Goal: Task Accomplishment & Management: Use online tool/utility

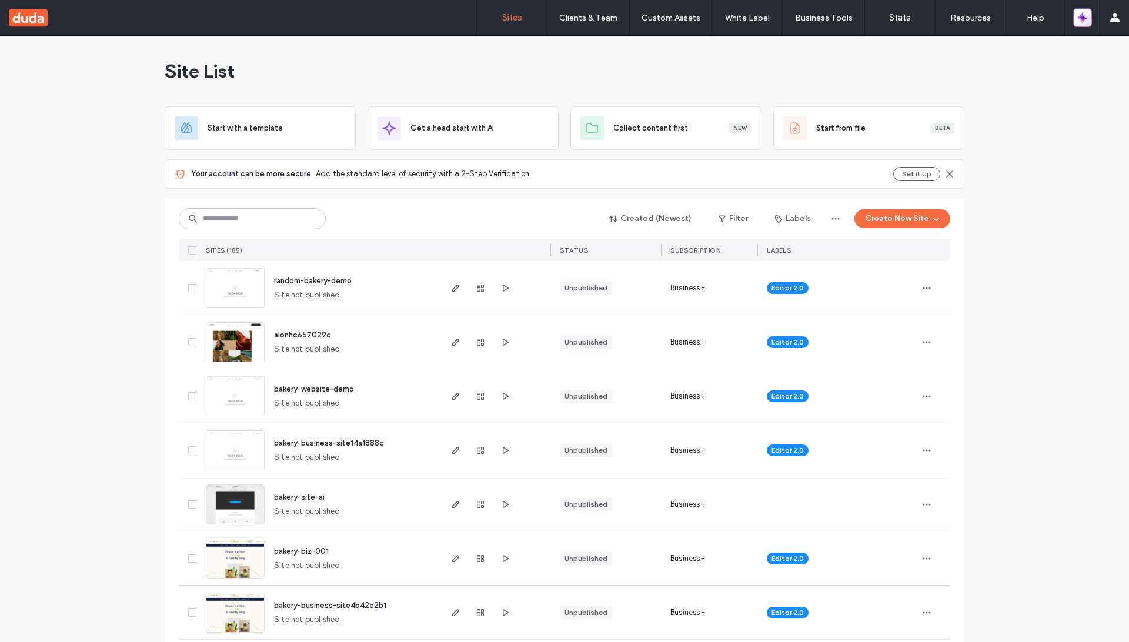
click at [1074, 18] on button "button" at bounding box center [1082, 17] width 19 height 19
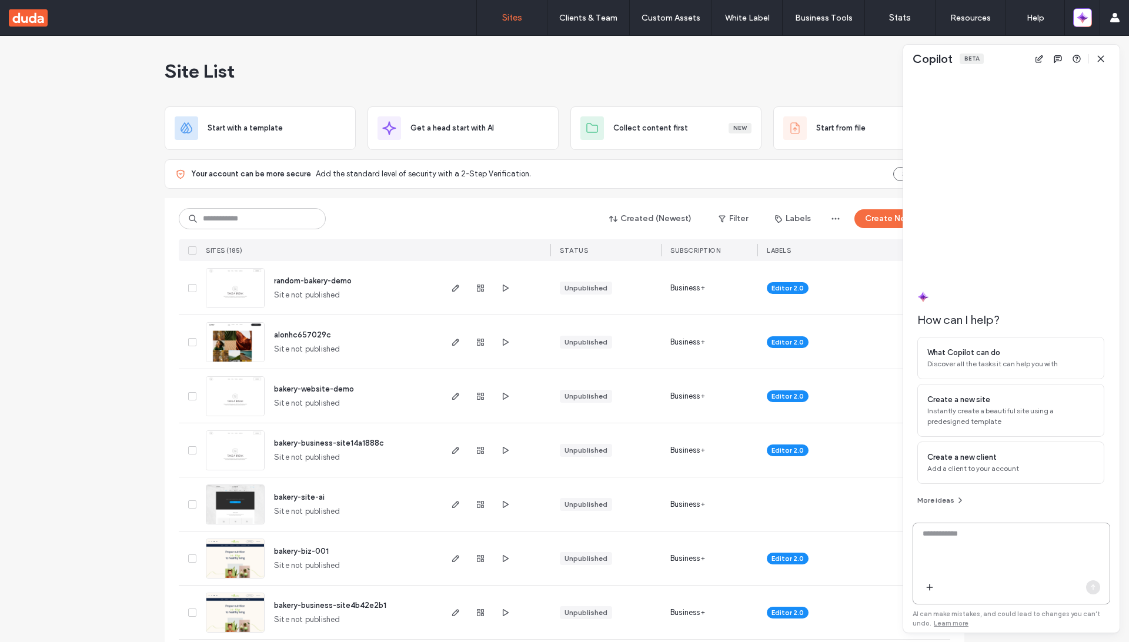
click at [972, 548] on textarea at bounding box center [1011, 551] width 196 height 46
type textarea "**********"
click at [972, 548] on textarea "To enrich screen reader interactions, please activate Accessibility in Grammarl…" at bounding box center [1011, 551] width 196 height 46
paste textarea "**********"
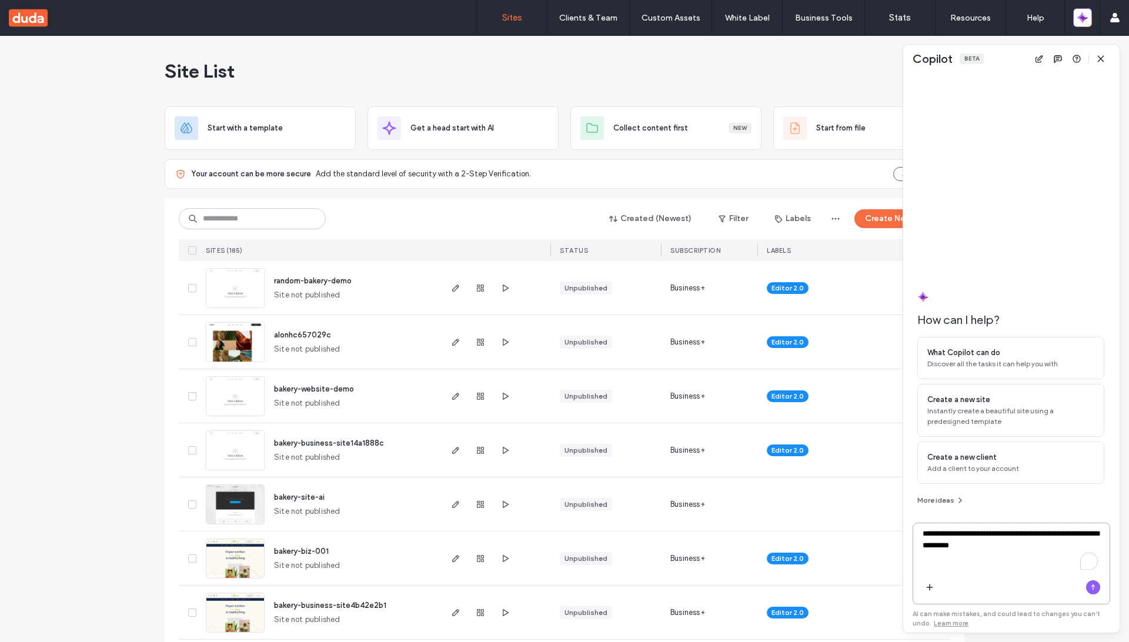
click at [1040, 532] on textarea "**********" at bounding box center [1011, 551] width 196 height 46
click at [1082, 530] on textarea "**********" at bounding box center [1011, 551] width 196 height 46
type textarea "**********"
click at [1017, 567] on textarea "**********" at bounding box center [1011, 551] width 196 height 46
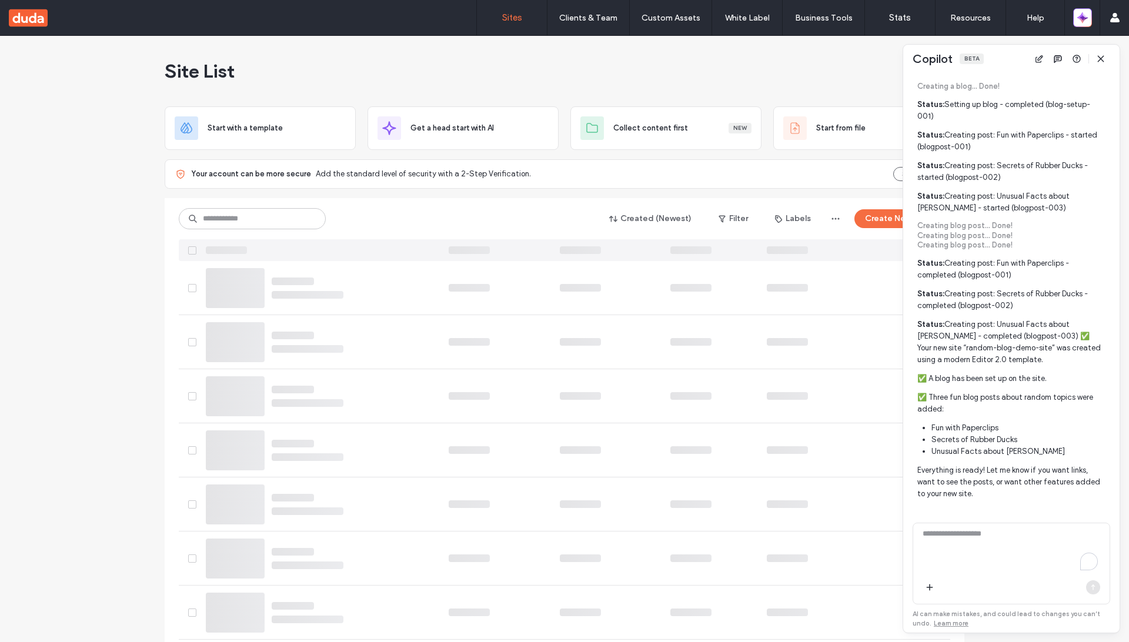
scroll to position [431, 0]
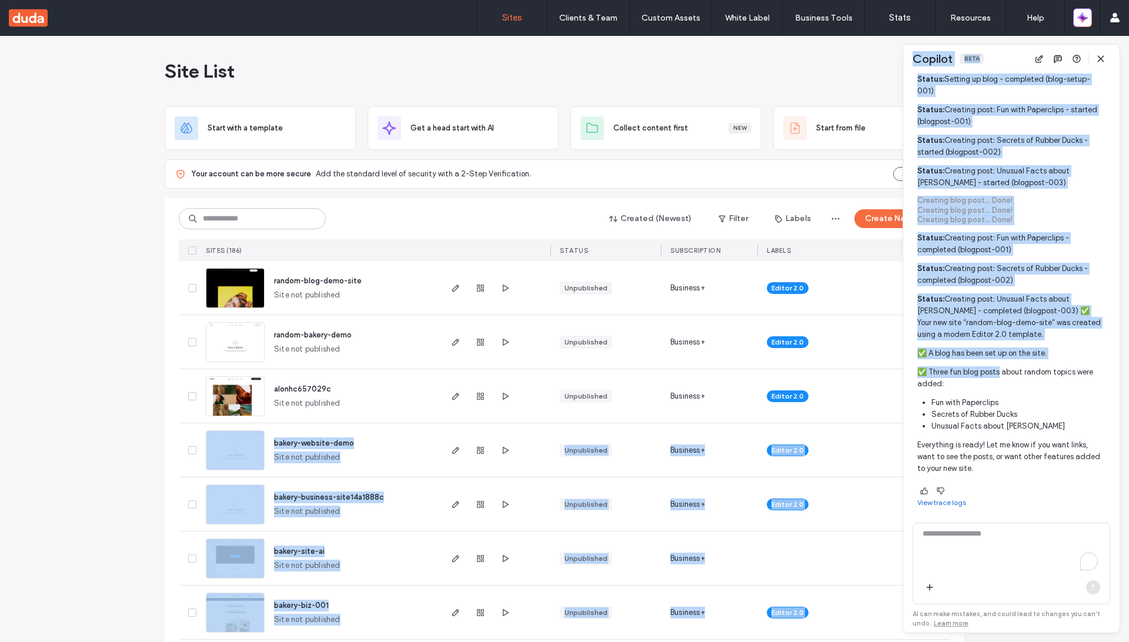
drag, startPoint x: 128, startPoint y: 442, endPoint x: 974, endPoint y: 378, distance: 848.7
click at [974, 378] on body ".wqwq-1{fill:#231f20;} .cls-1q, .cls-2q { fill-rule: evenodd; } .cls-2q { fill:…" at bounding box center [564, 321] width 1129 height 642
click at [974, 378] on p "✅ Three fun blog posts about random topics were added:" at bounding box center [1010, 378] width 187 height 24
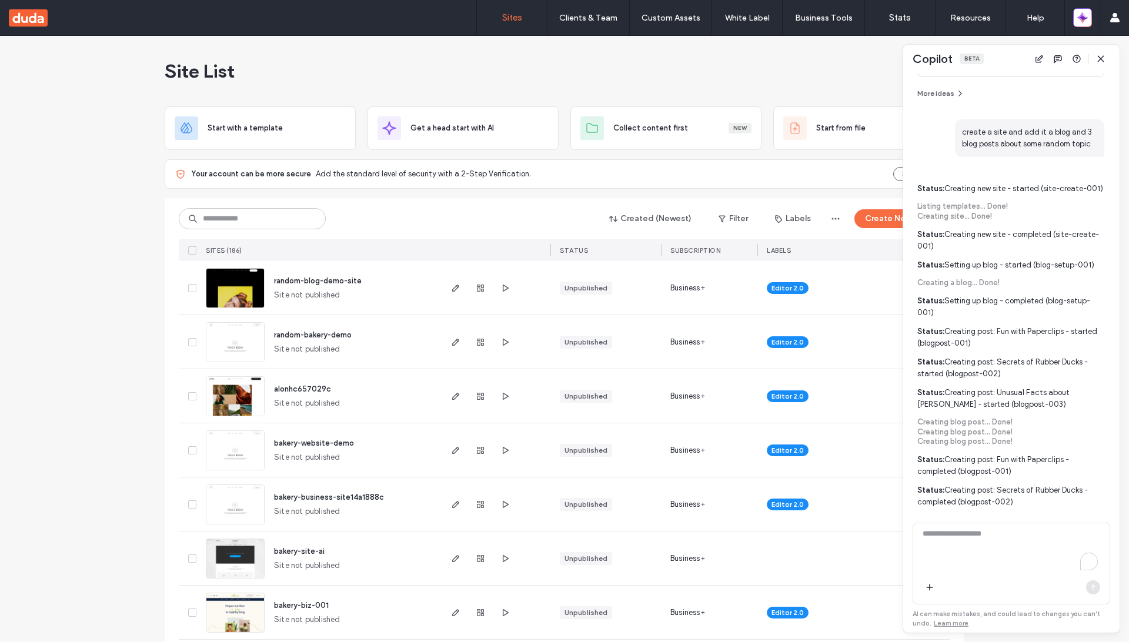
scroll to position [432, 0]
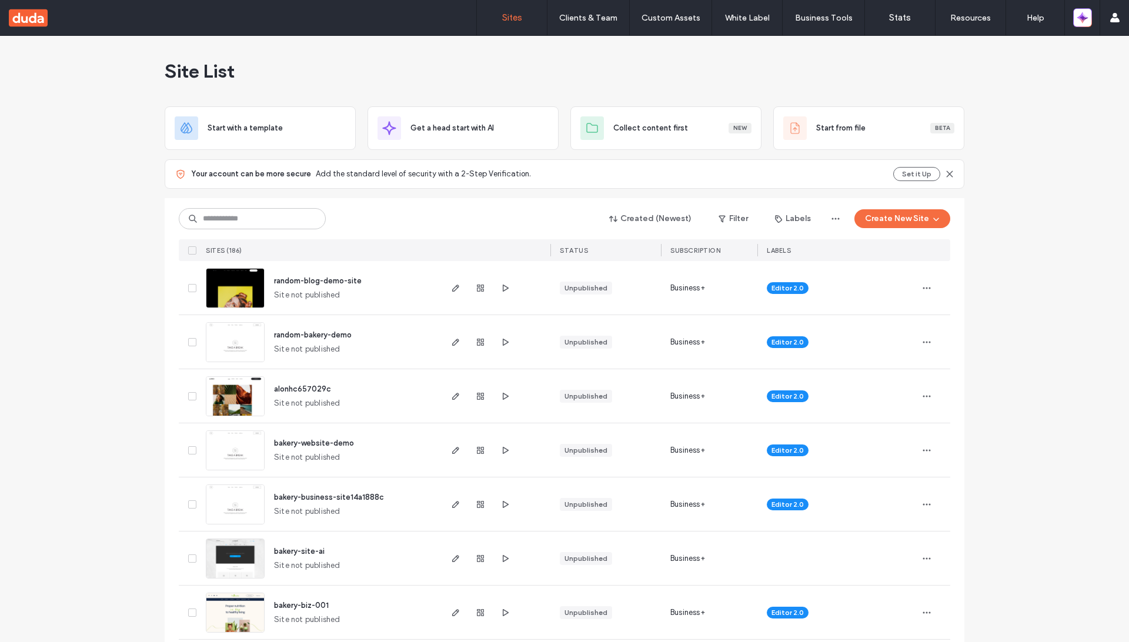
click at [286, 278] on span "random-blog-demo-site" at bounding box center [318, 280] width 88 height 9
click at [114, 29] on div "Sites Clients & Team Client Management Client Billing Team Permissions Custom A…" at bounding box center [564, 18] width 1129 height 36
click at [292, 279] on span "random-blog-demo-site" at bounding box center [318, 280] width 88 height 9
click at [907, 256] on div "Start with a template" at bounding box center [933, 259] width 75 height 12
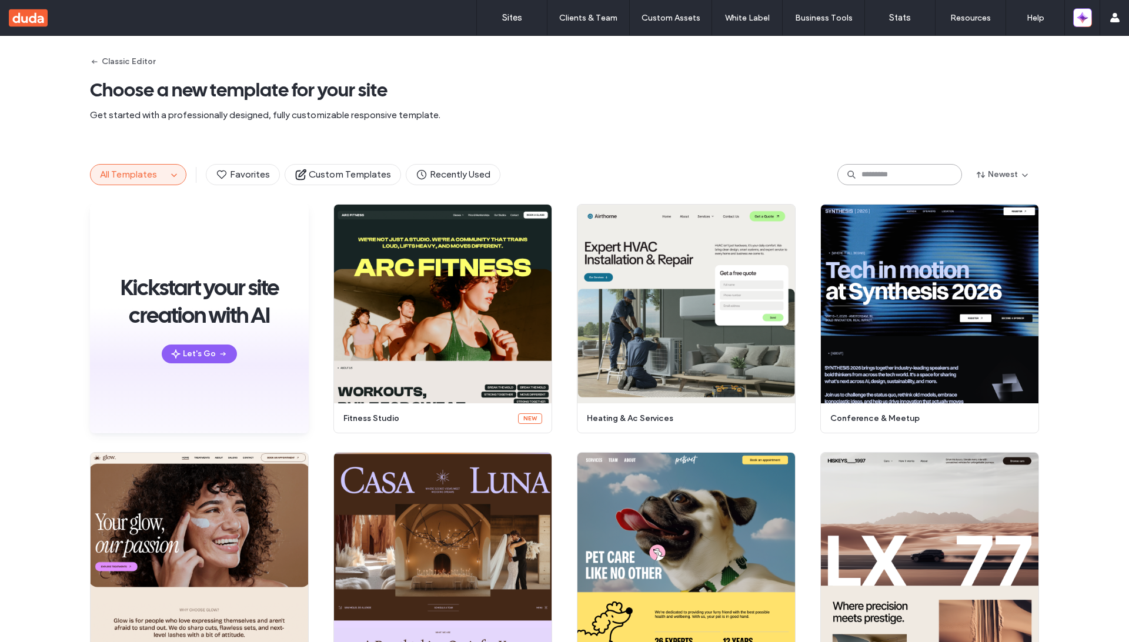
click at [893, 180] on input at bounding box center [899, 174] width 125 height 21
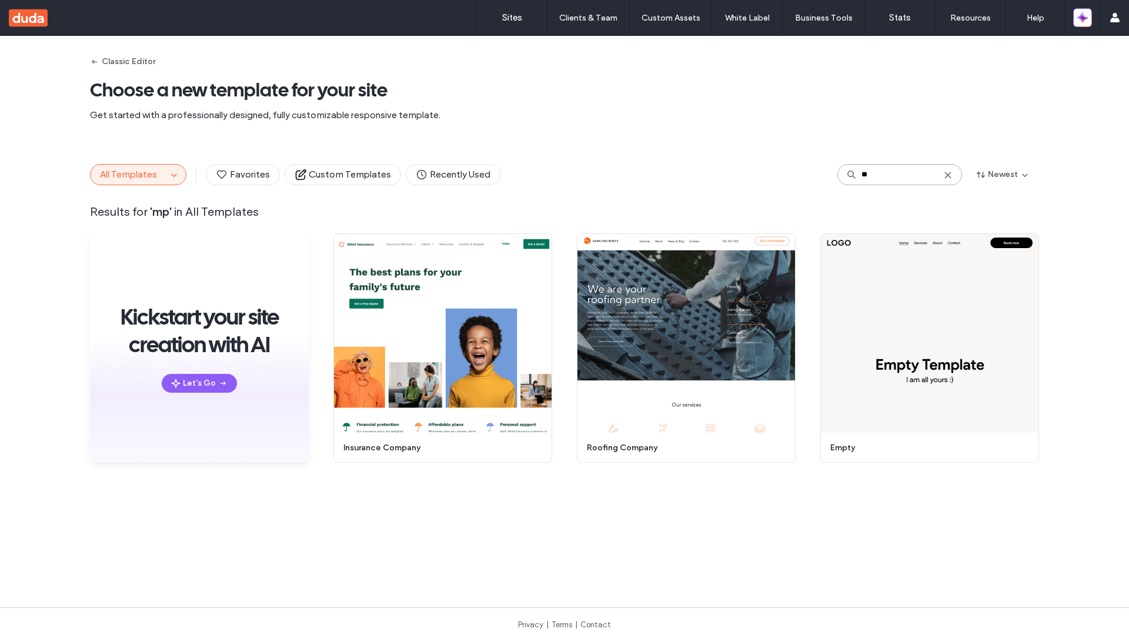
type input "*"
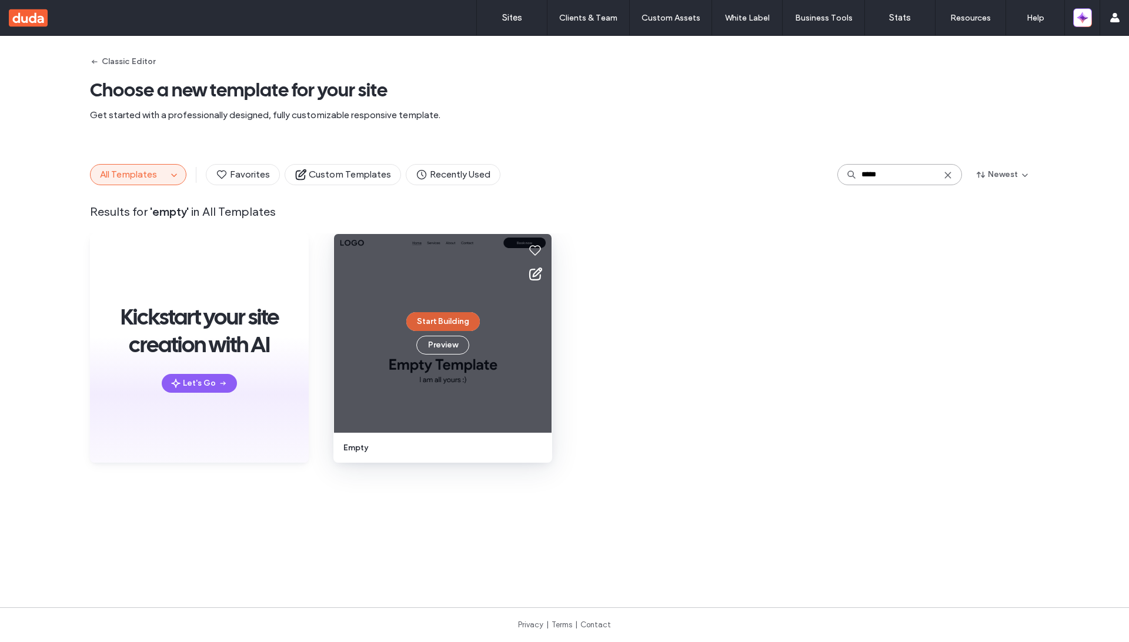
type input "*****"
click at [445, 316] on button "Start Building" at bounding box center [443, 321] width 74 height 19
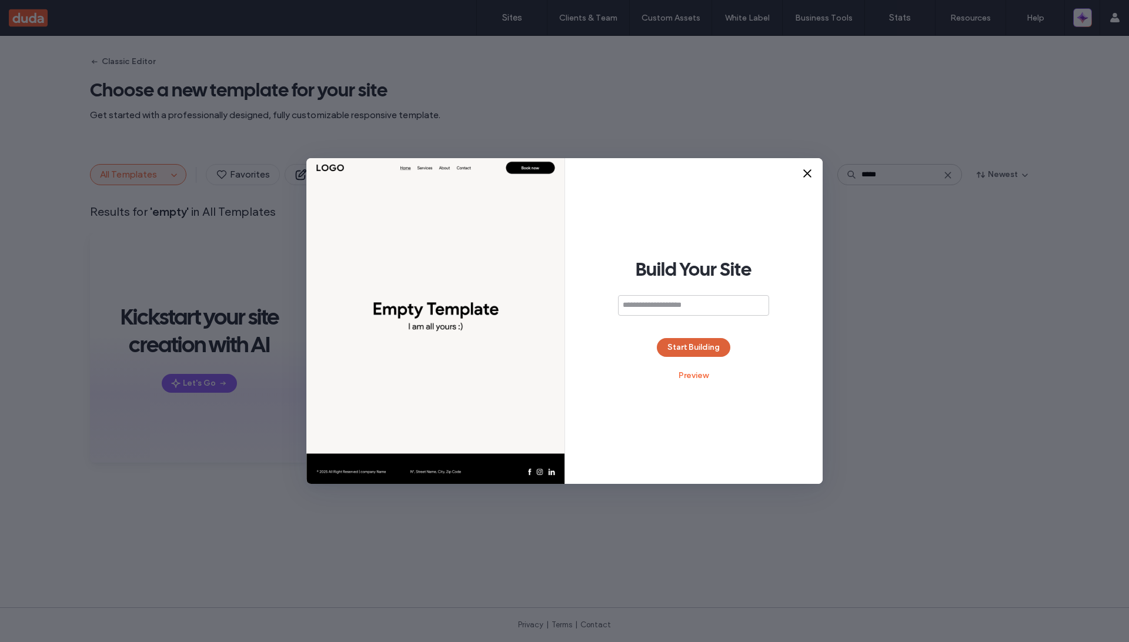
click at [666, 339] on button "Start Building" at bounding box center [694, 347] width 74 height 19
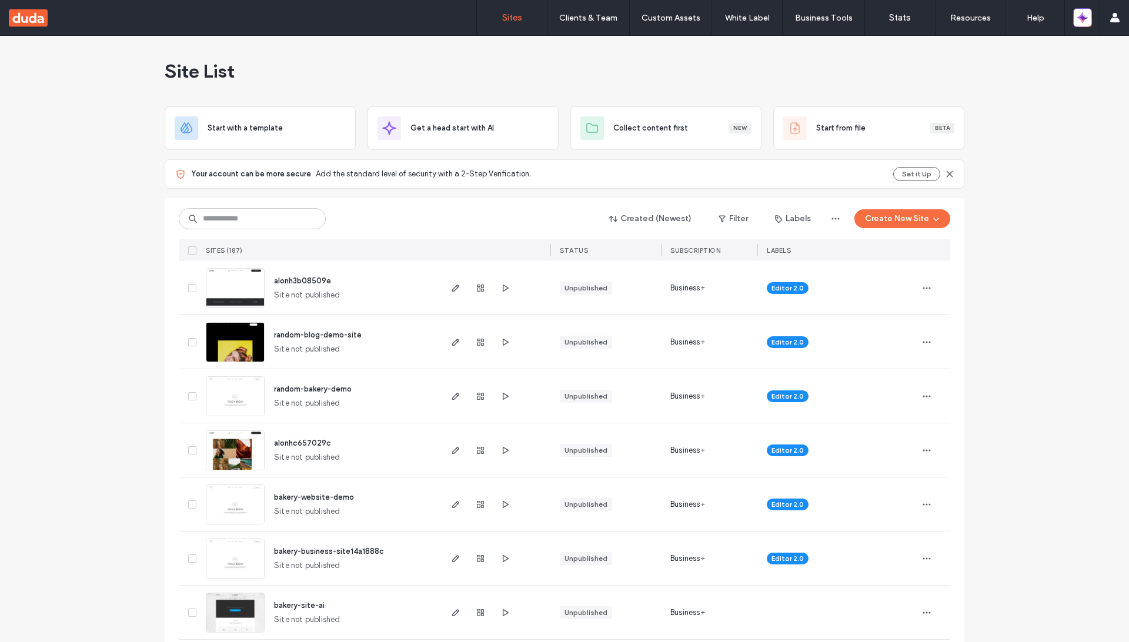
click at [275, 280] on span "alonh3b08509e" at bounding box center [302, 280] width 57 height 9
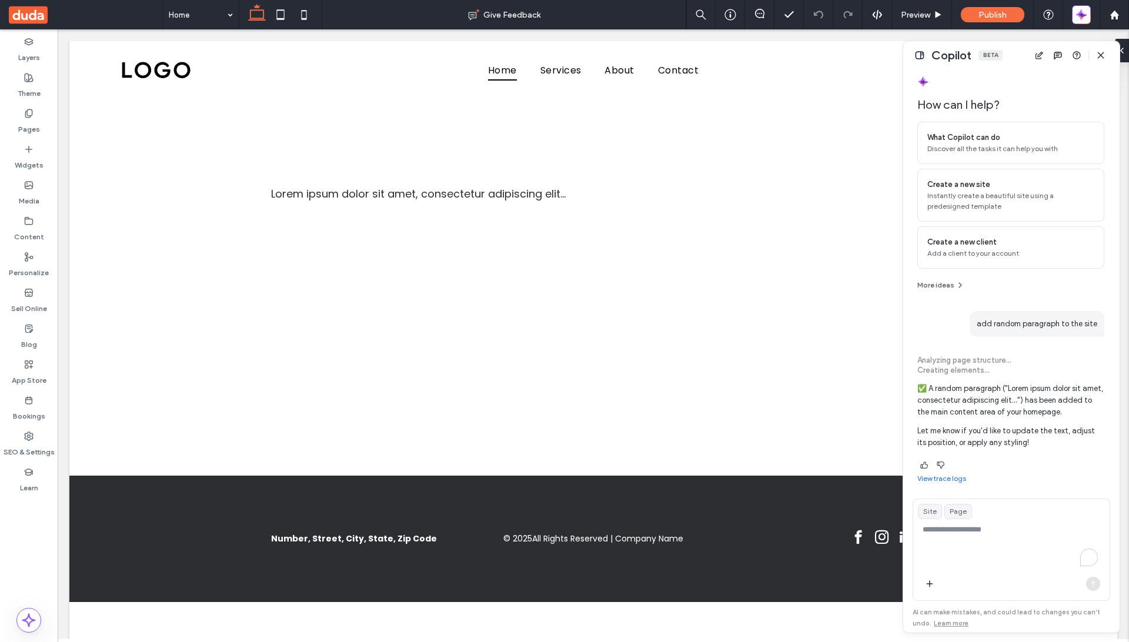
click at [983, 326] on span "add random paragraph to the site" at bounding box center [1037, 324] width 135 height 26
copy span "add random paragraph to the site"
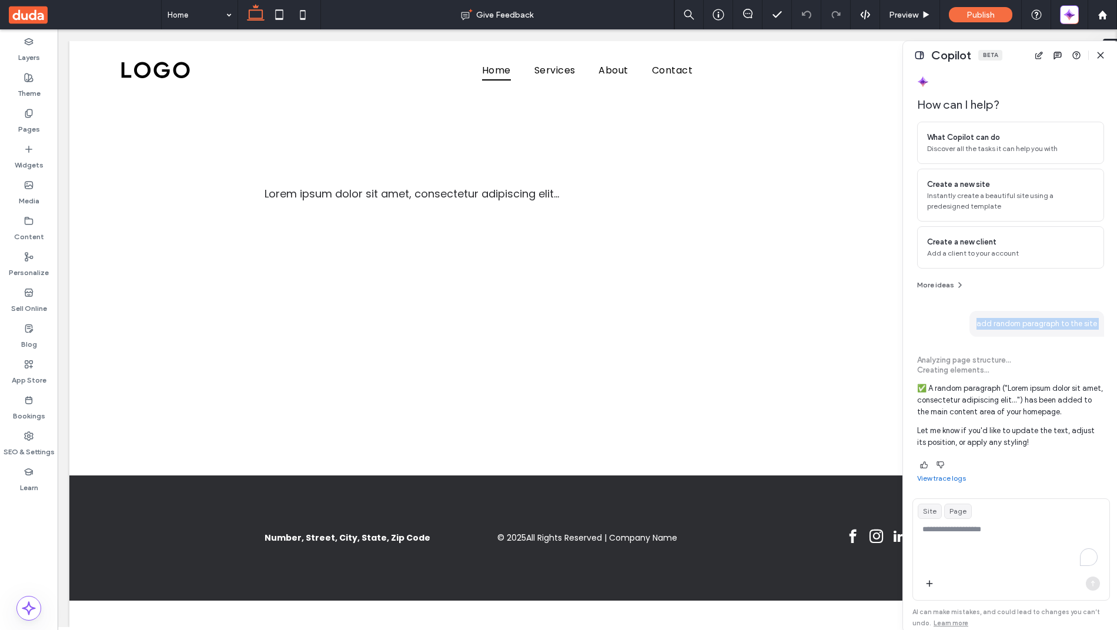
click at [939, 476] on link "View trace logs" at bounding box center [941, 478] width 49 height 9
click at [996, 317] on span "add random paragraph to the site" at bounding box center [1037, 324] width 135 height 26
click at [996, 322] on span "add random paragraph to the site" at bounding box center [1037, 324] width 135 height 26
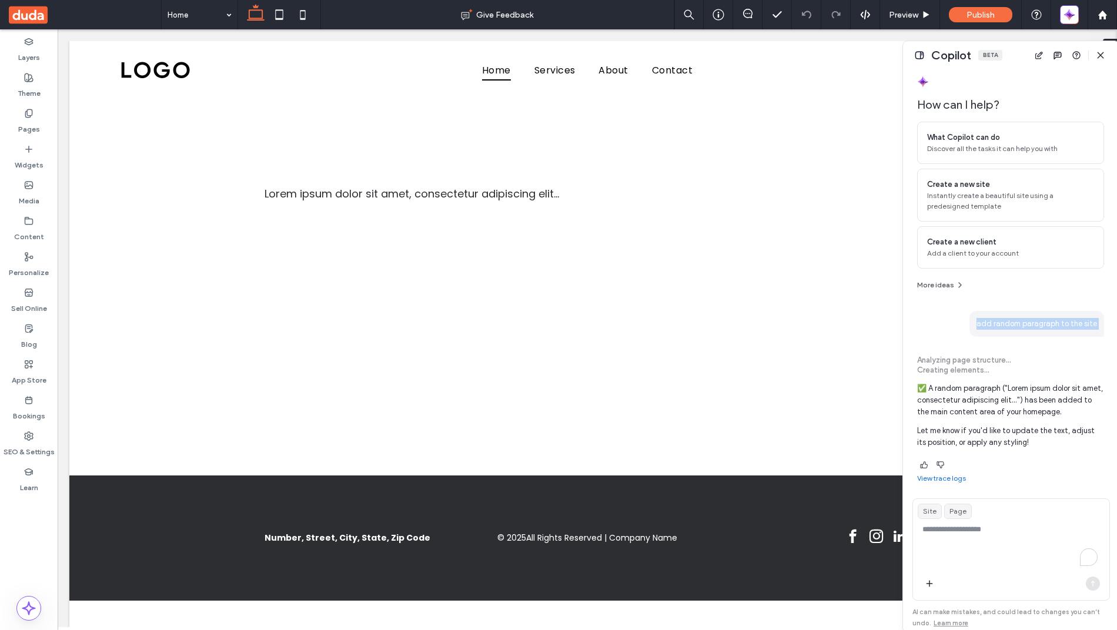
copy span "add random paragraph to the site"
click at [1011, 534] on textarea "To enrich screen reader interactions, please activate Accessibility in Grammarl…" at bounding box center [1011, 547] width 196 height 46
type textarea "**********"
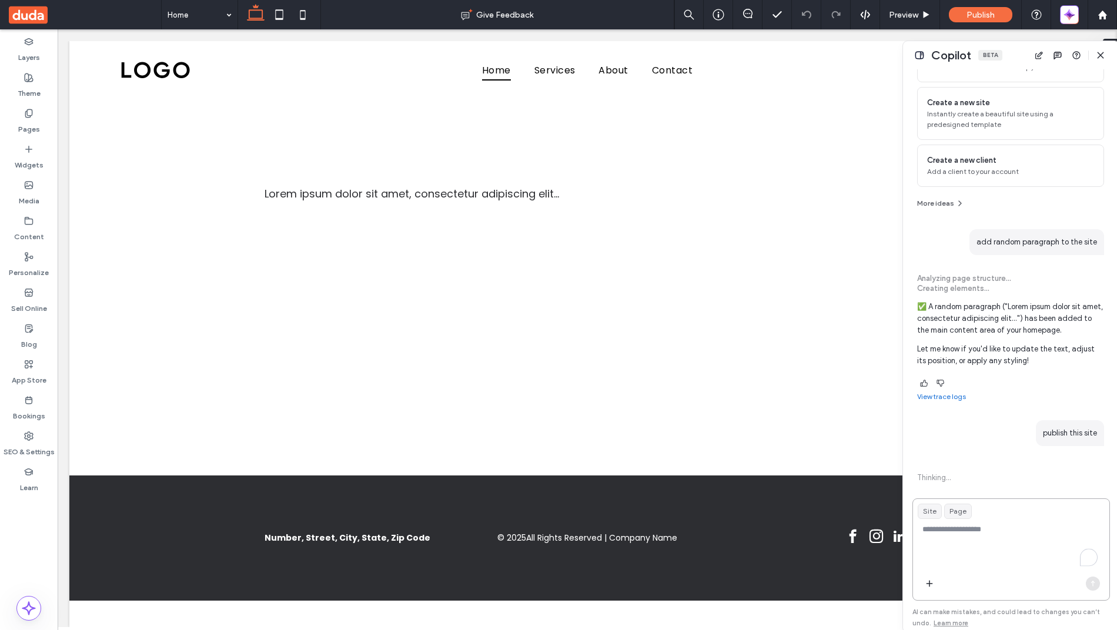
scroll to position [102, 0]
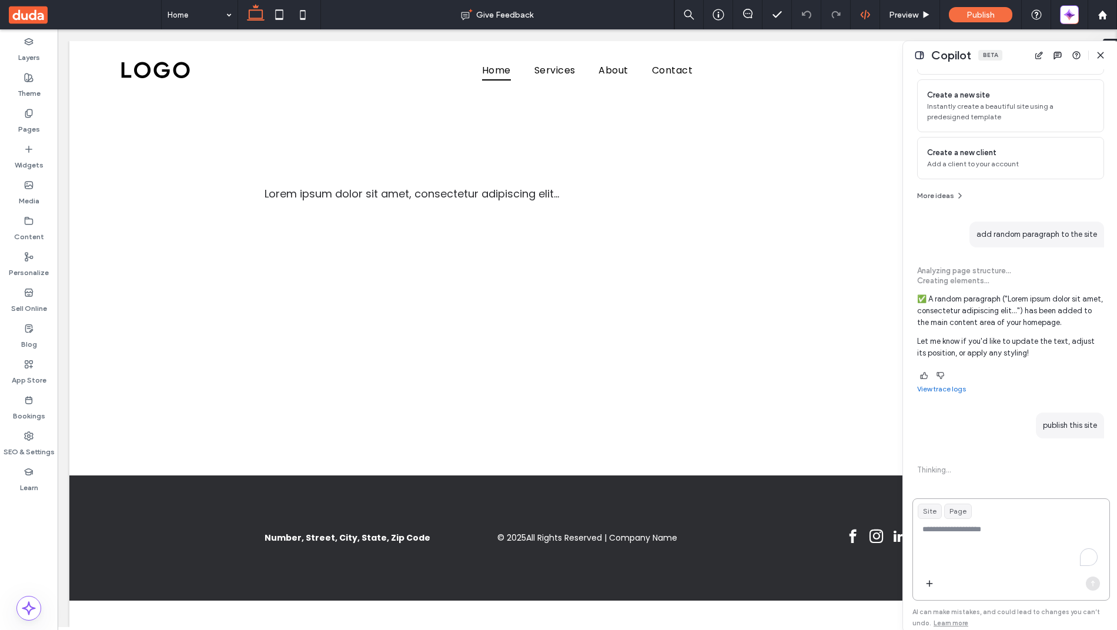
type textarea "*"
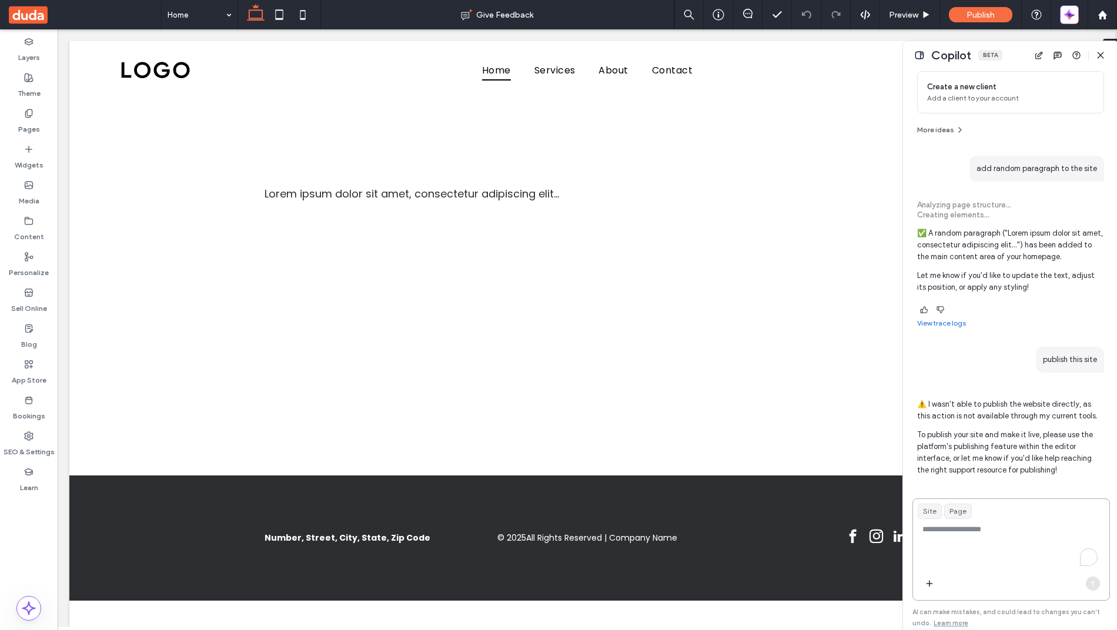
scroll to position [196, 0]
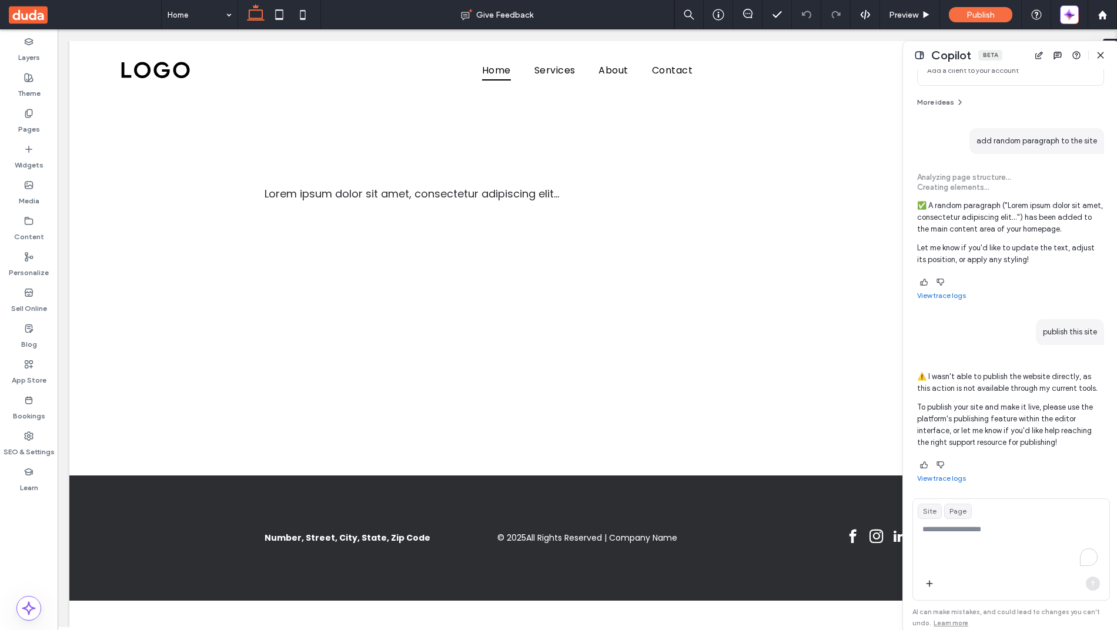
click at [1046, 333] on span "publish this site" at bounding box center [1070, 332] width 68 height 26
copy span "publish this site"
click at [1022, 530] on textarea "To enrich screen reader interactions, please activate Accessibility in Grammarl…" at bounding box center [1011, 547] width 196 height 46
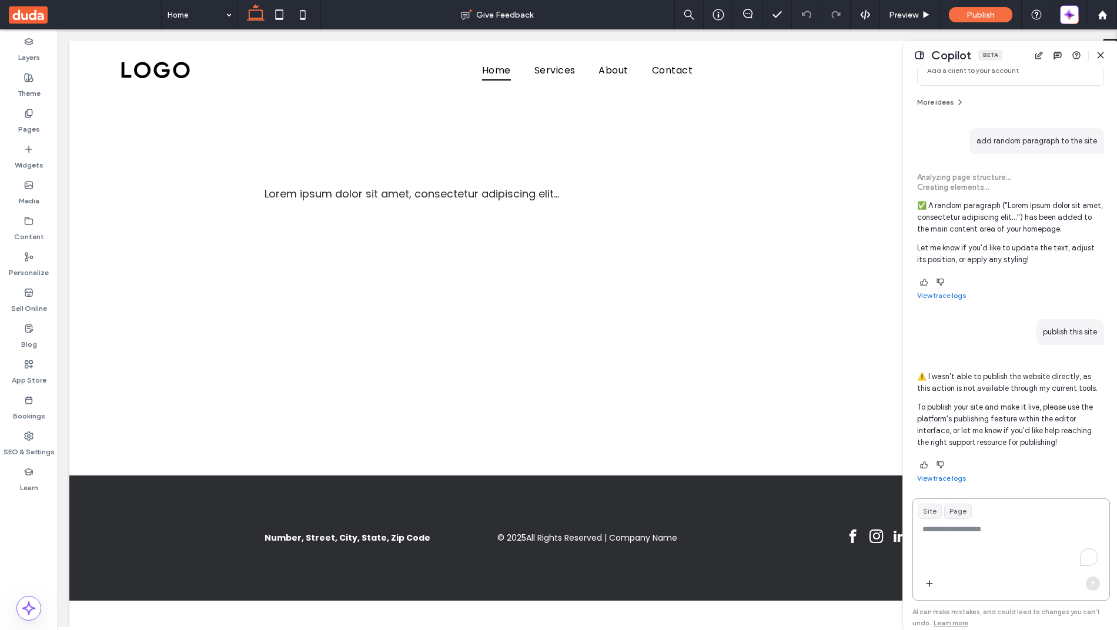
paste textarea "**********"
type textarea "**********"
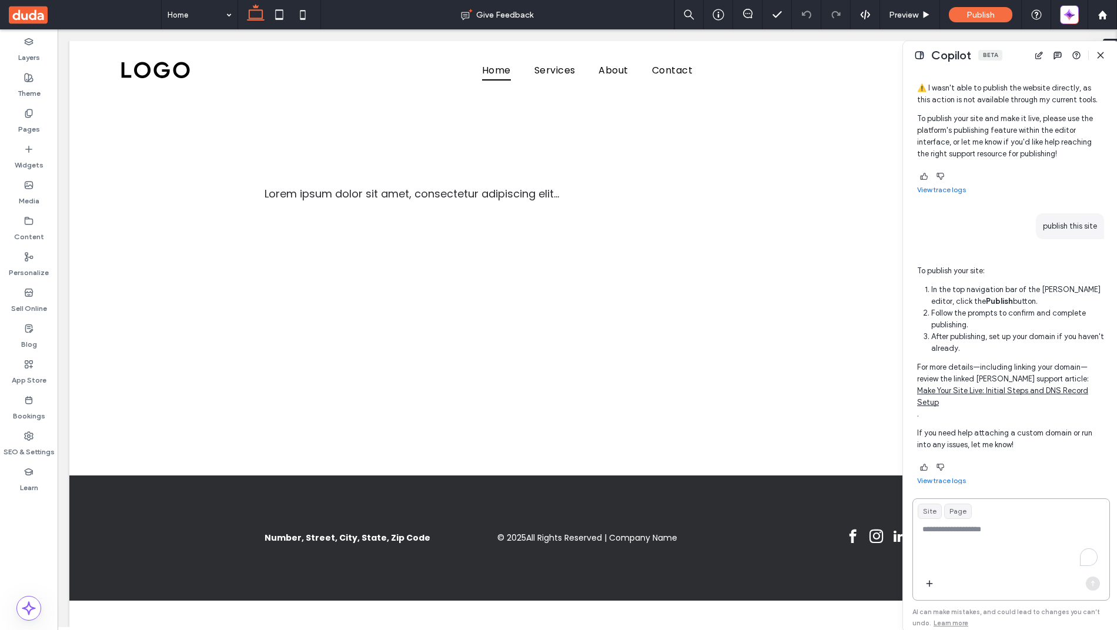
scroll to position [487, 0]
click at [1052, 222] on span "publish this site" at bounding box center [1070, 224] width 68 height 26
copy span "publish this site"
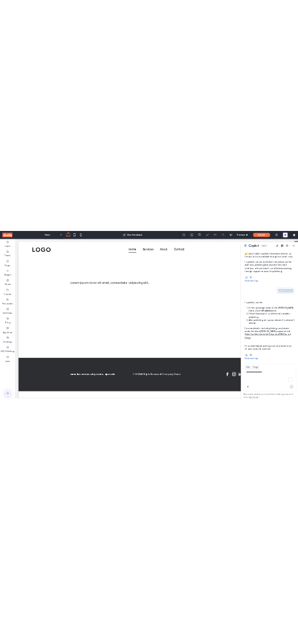
scroll to position [232, 0]
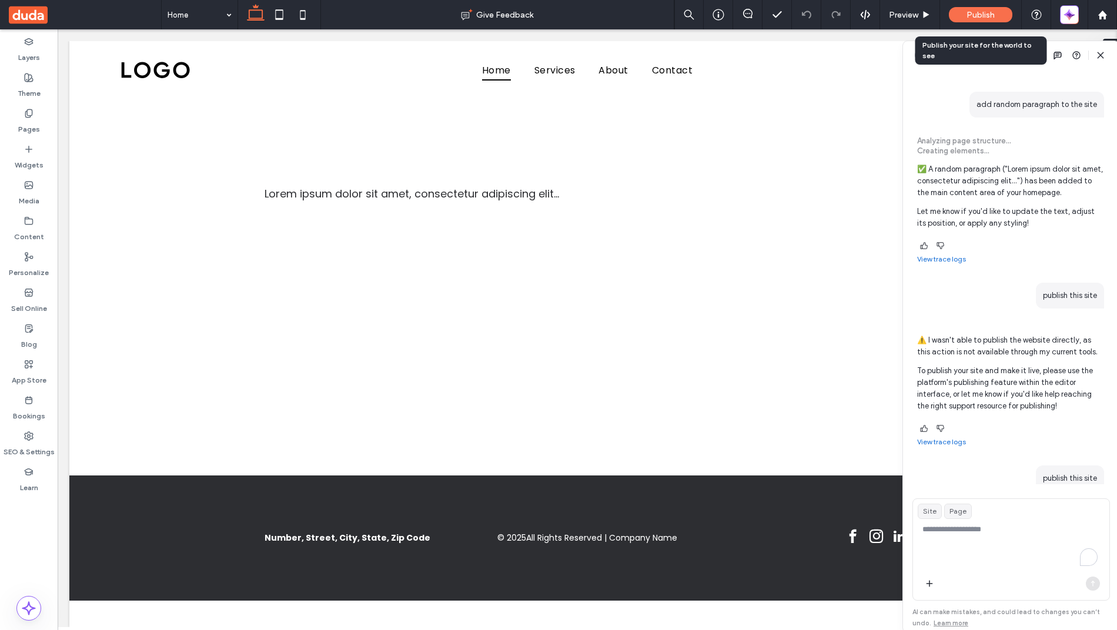
click at [958, 19] on div "Publish" at bounding box center [981, 14] width 64 height 15
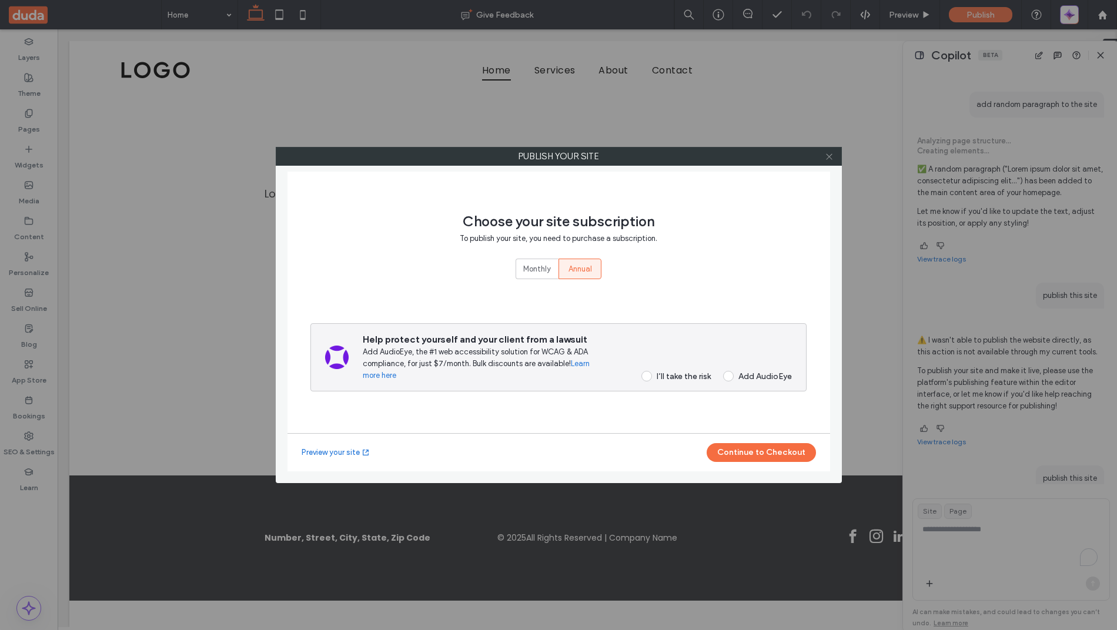
click at [825, 157] on icon at bounding box center [829, 156] width 9 height 9
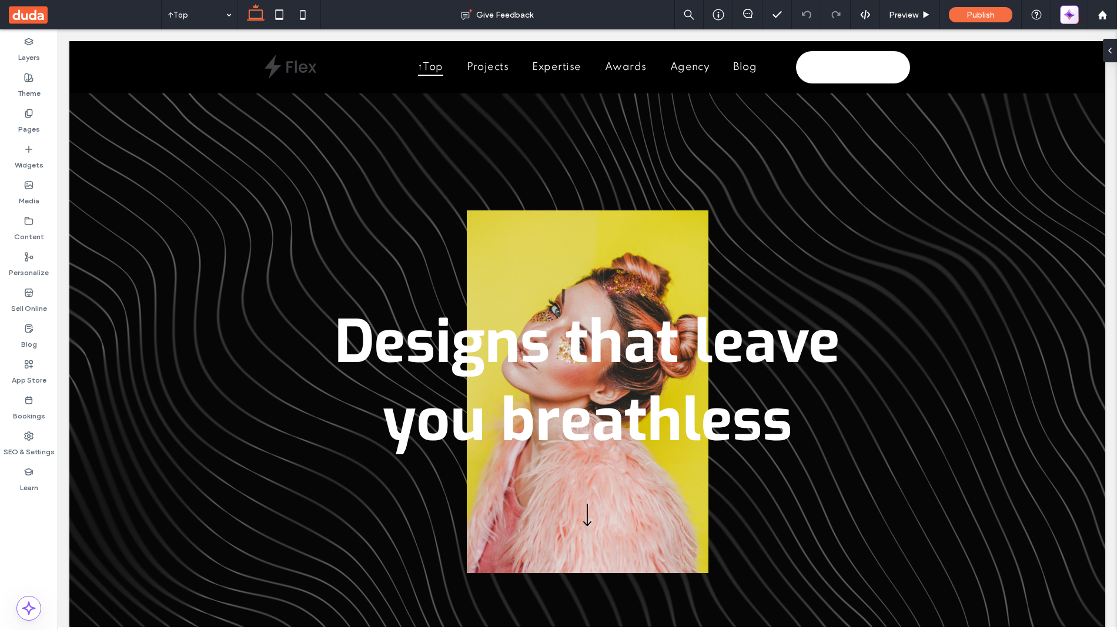
click at [1073, 15] on icon "button" at bounding box center [1072, 17] width 5 height 5
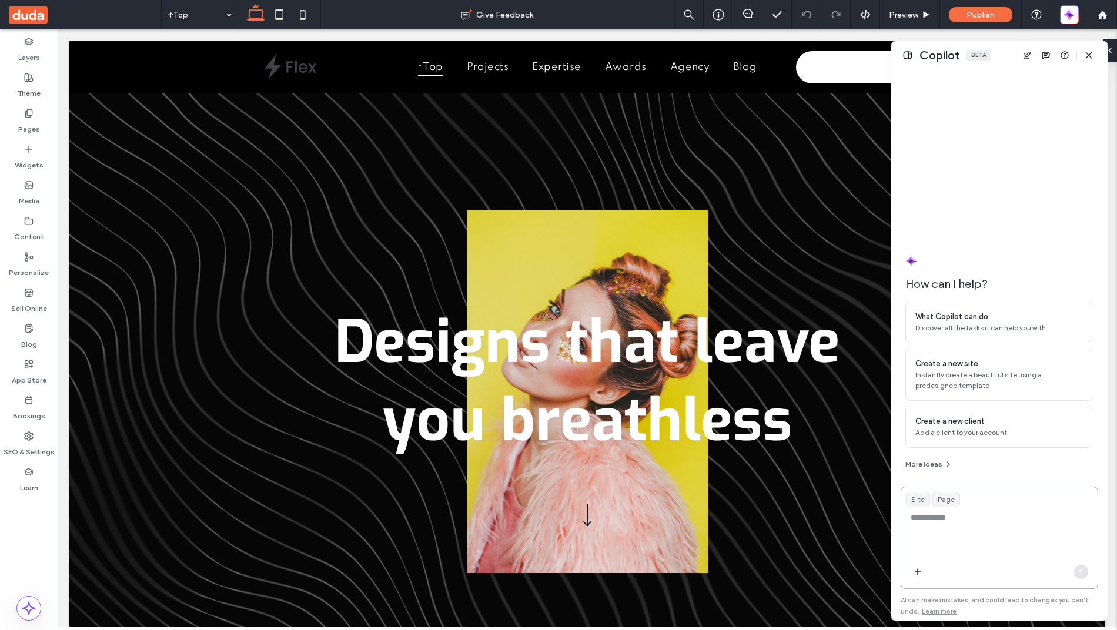
click at [968, 519] on textarea at bounding box center [1000, 535] width 196 height 46
type textarea "**********"
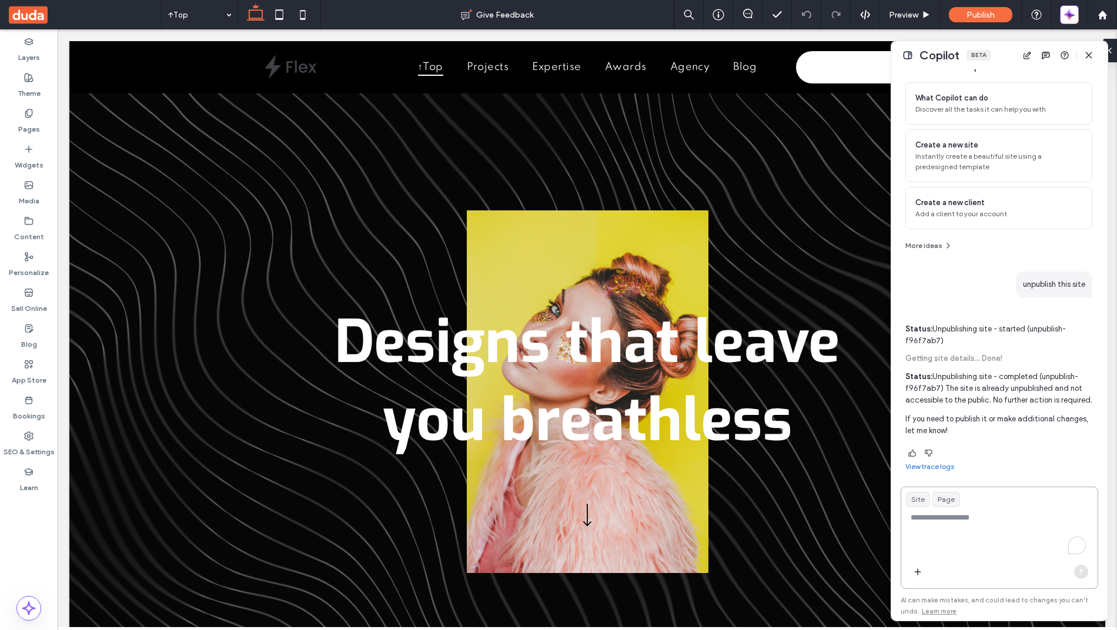
scroll to position [64, 0]
click at [981, 10] on span "Publish" at bounding box center [981, 15] width 28 height 10
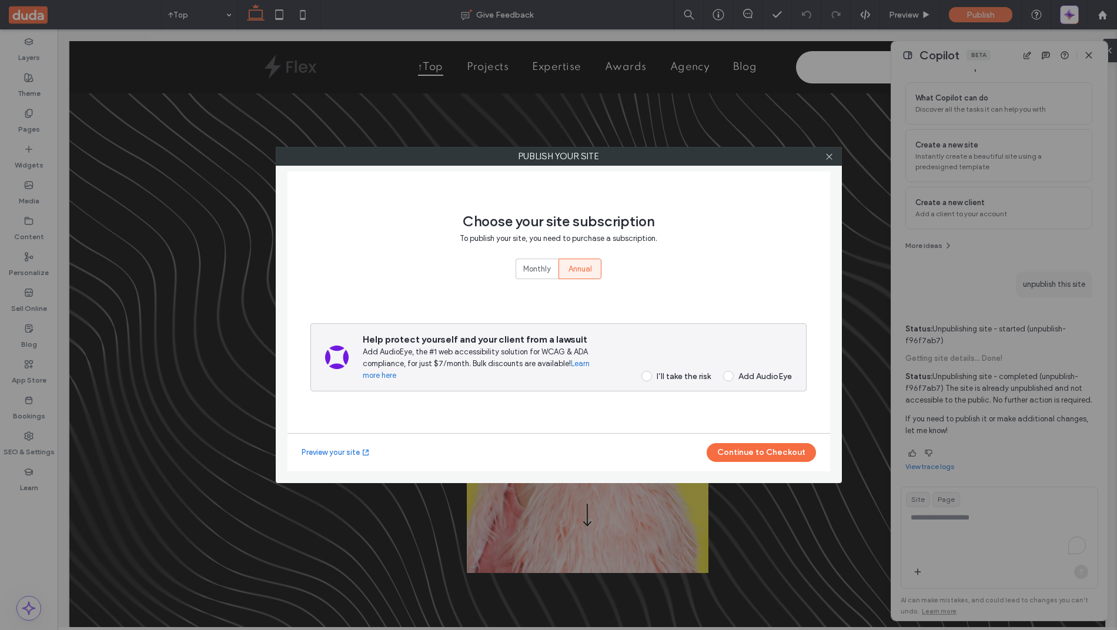
click at [670, 376] on div "I’ll take the risk" at bounding box center [684, 377] width 54 height 10
click at [742, 464] on div "Preview your site Continue to Checkout" at bounding box center [559, 452] width 543 height 38
click at [736, 450] on button "Continue to Checkout" at bounding box center [761, 452] width 109 height 19
click at [960, 544] on div "Publish your site Choose your site subscription To publish your site, you need …" at bounding box center [558, 315] width 1117 height 630
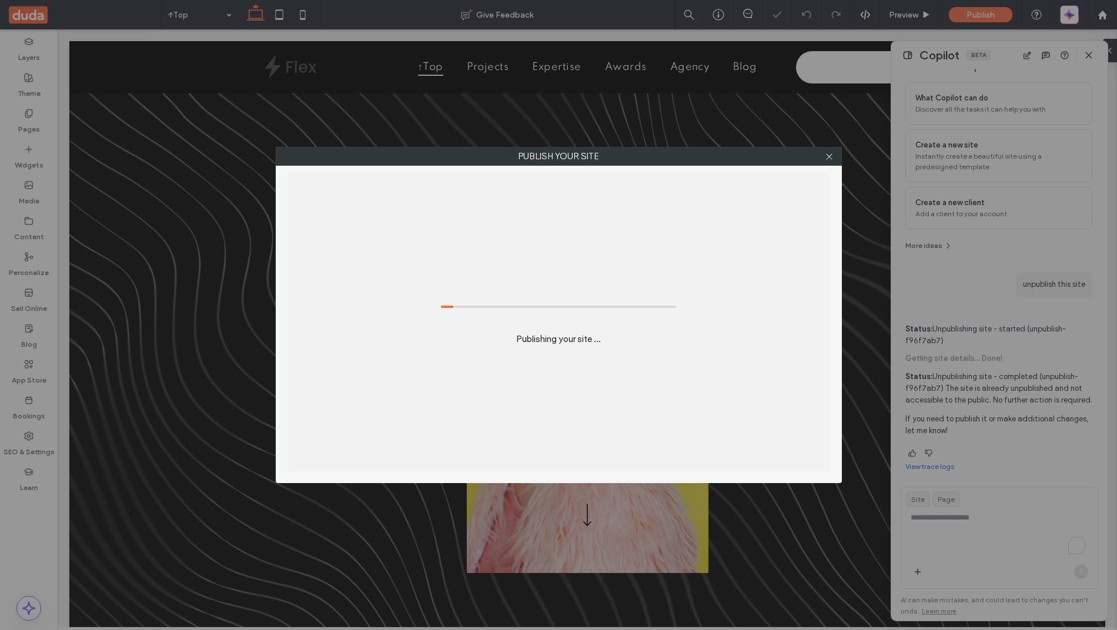
click at [936, 533] on div "Publish your site Publishing your site ..." at bounding box center [558, 315] width 1117 height 630
click at [828, 156] on icon at bounding box center [829, 156] width 9 height 9
click at [939, 530] on div "Publish your site Republishing your site ..." at bounding box center [558, 315] width 1117 height 630
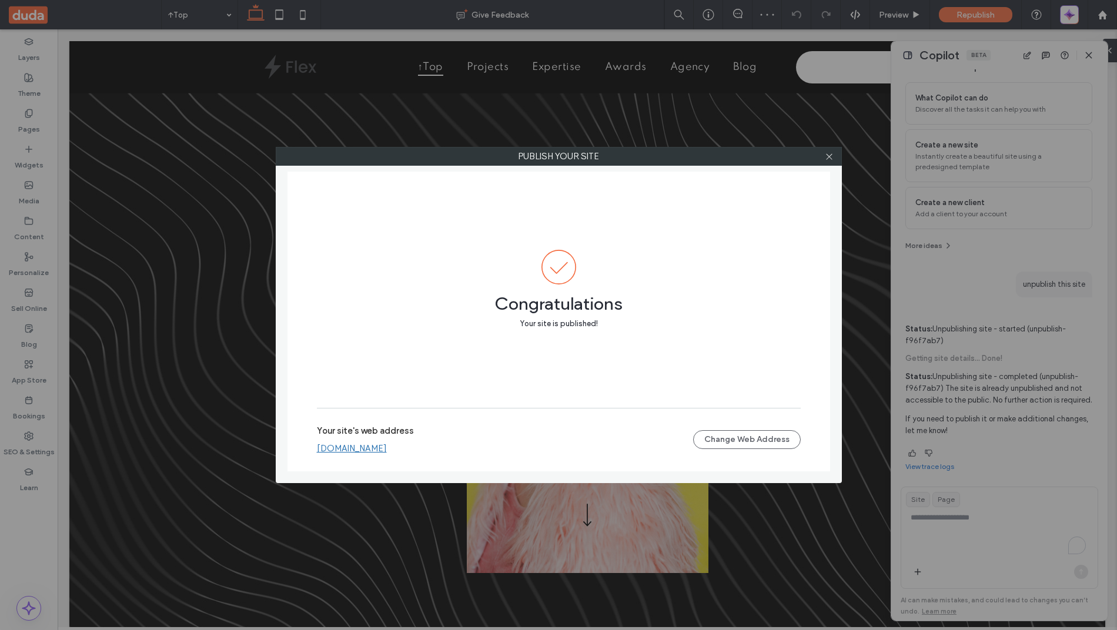
click at [920, 520] on div "Publish your site Congratulations Your site is published! Your site's web addre…" at bounding box center [558, 315] width 1117 height 630
click at [823, 155] on div at bounding box center [830, 157] width 18 height 18
click at [827, 155] on icon at bounding box center [829, 156] width 9 height 9
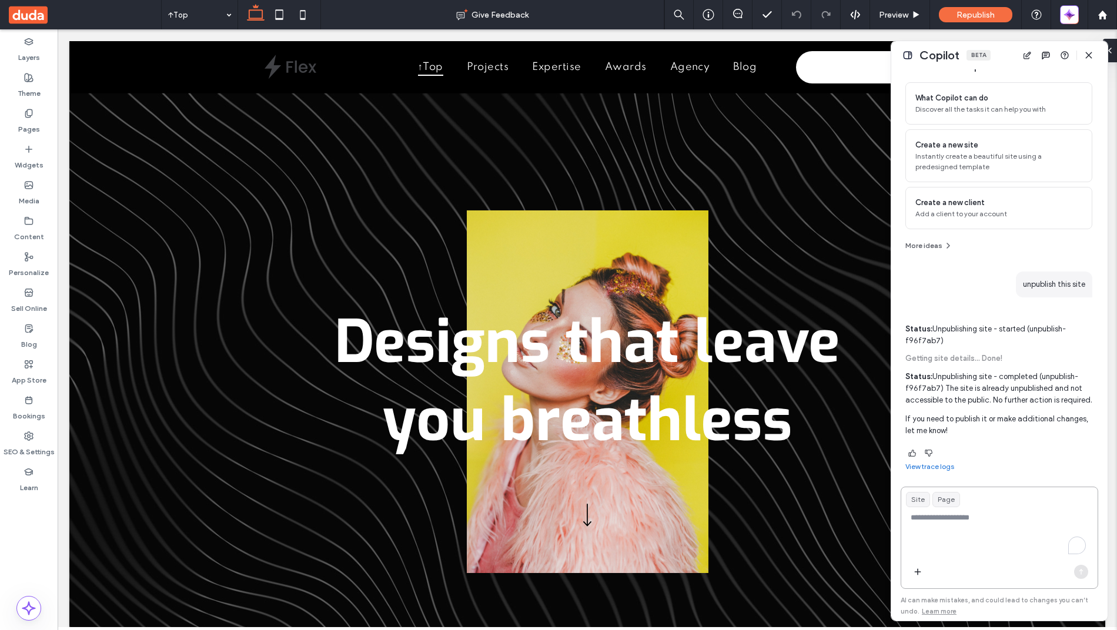
click at [937, 534] on textarea "To enrich screen reader interactions, please activate Accessibility in Grammarl…" at bounding box center [1000, 535] width 196 height 46
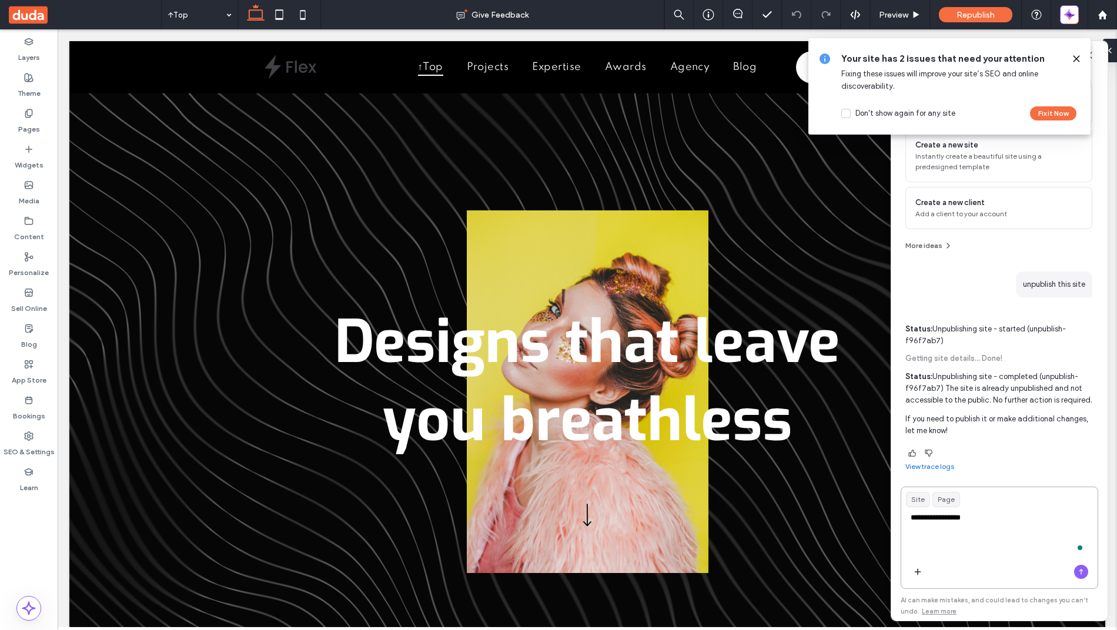
type textarea "**********"
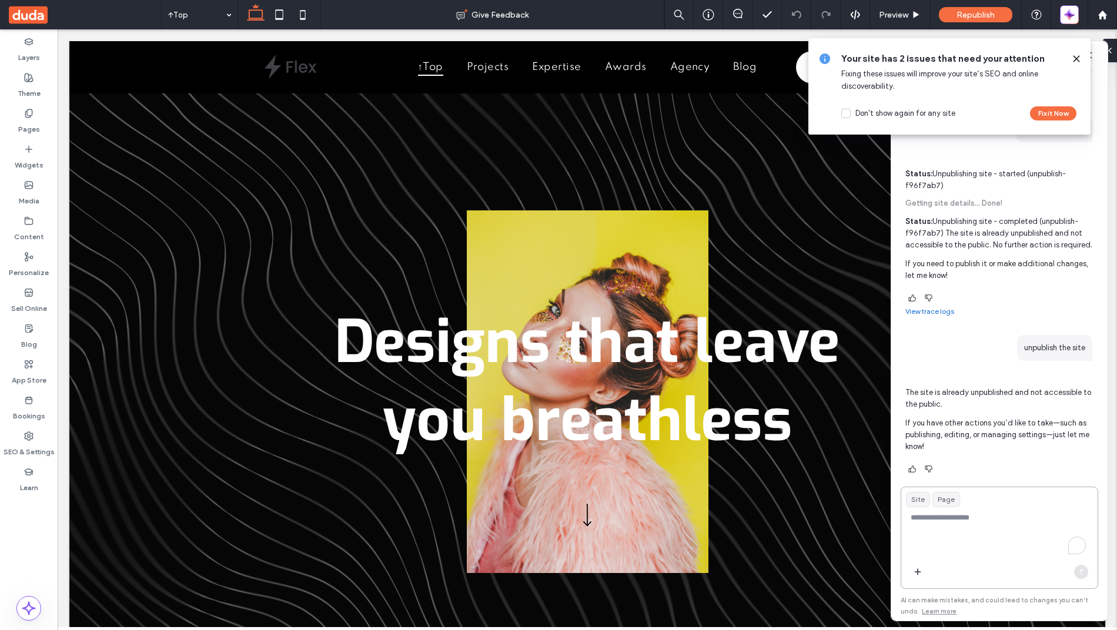
scroll to position [235, 0]
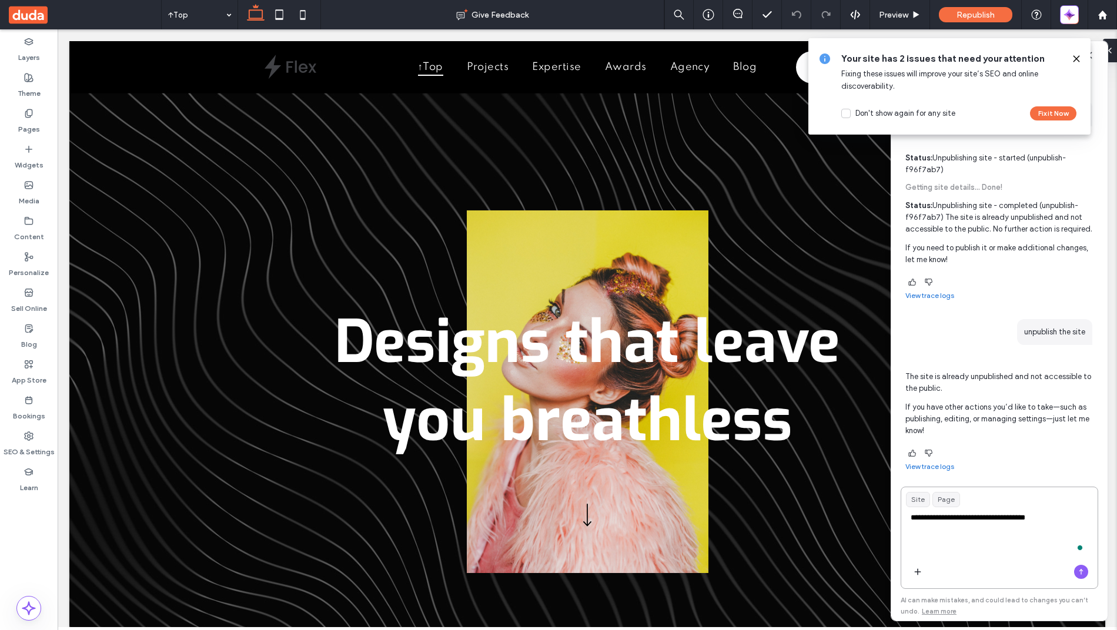
type textarea "**********"
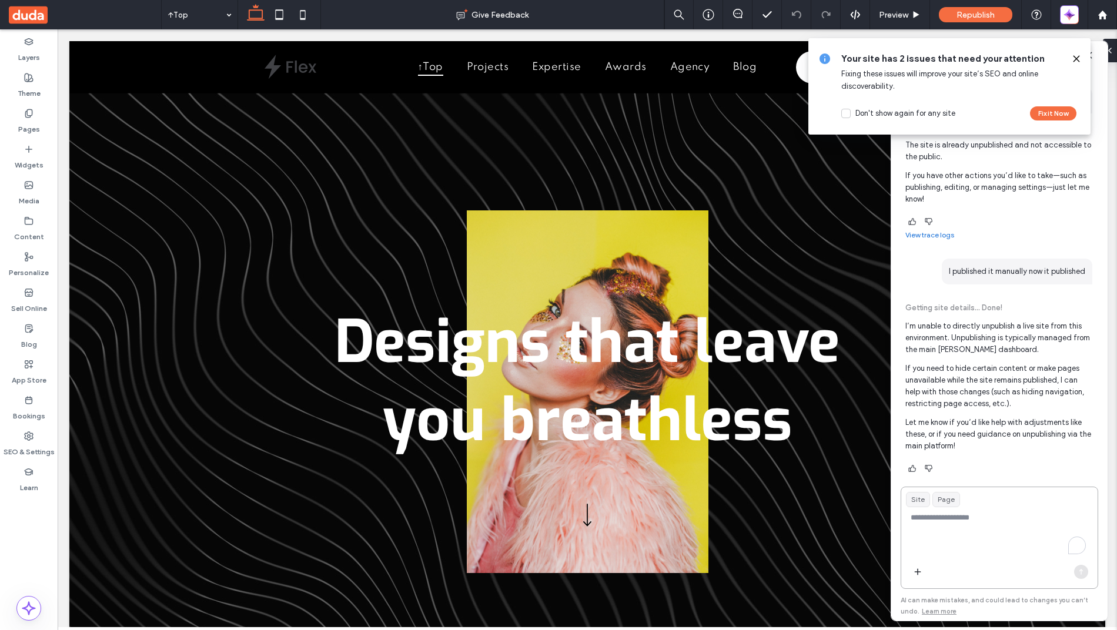
scroll to position [482, 0]
